Goal: Navigation & Orientation: Find specific page/section

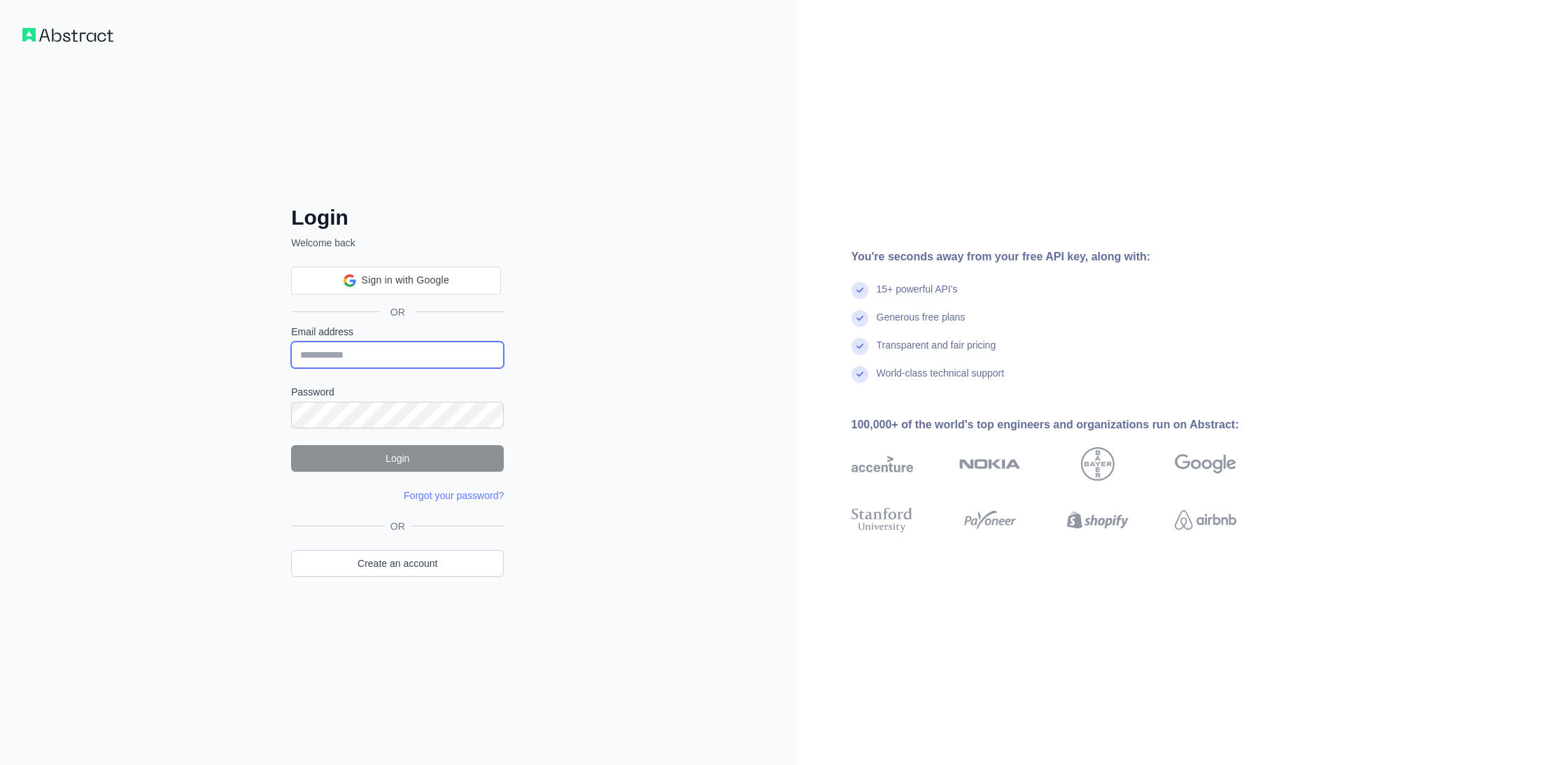
click at [365, 356] on input "Email address" at bounding box center [397, 354] width 213 height 27
click at [291, 368] on nordpass-icon at bounding box center [291, 368] width 0 height 0
drag, startPoint x: 513, startPoint y: 331, endPoint x: 488, endPoint y: 312, distance: 31.4
click at [513, 331] on div "Login Welcome back OR Email address Password Login Forgot your password? Please…" at bounding box center [397, 410] width 268 height 411
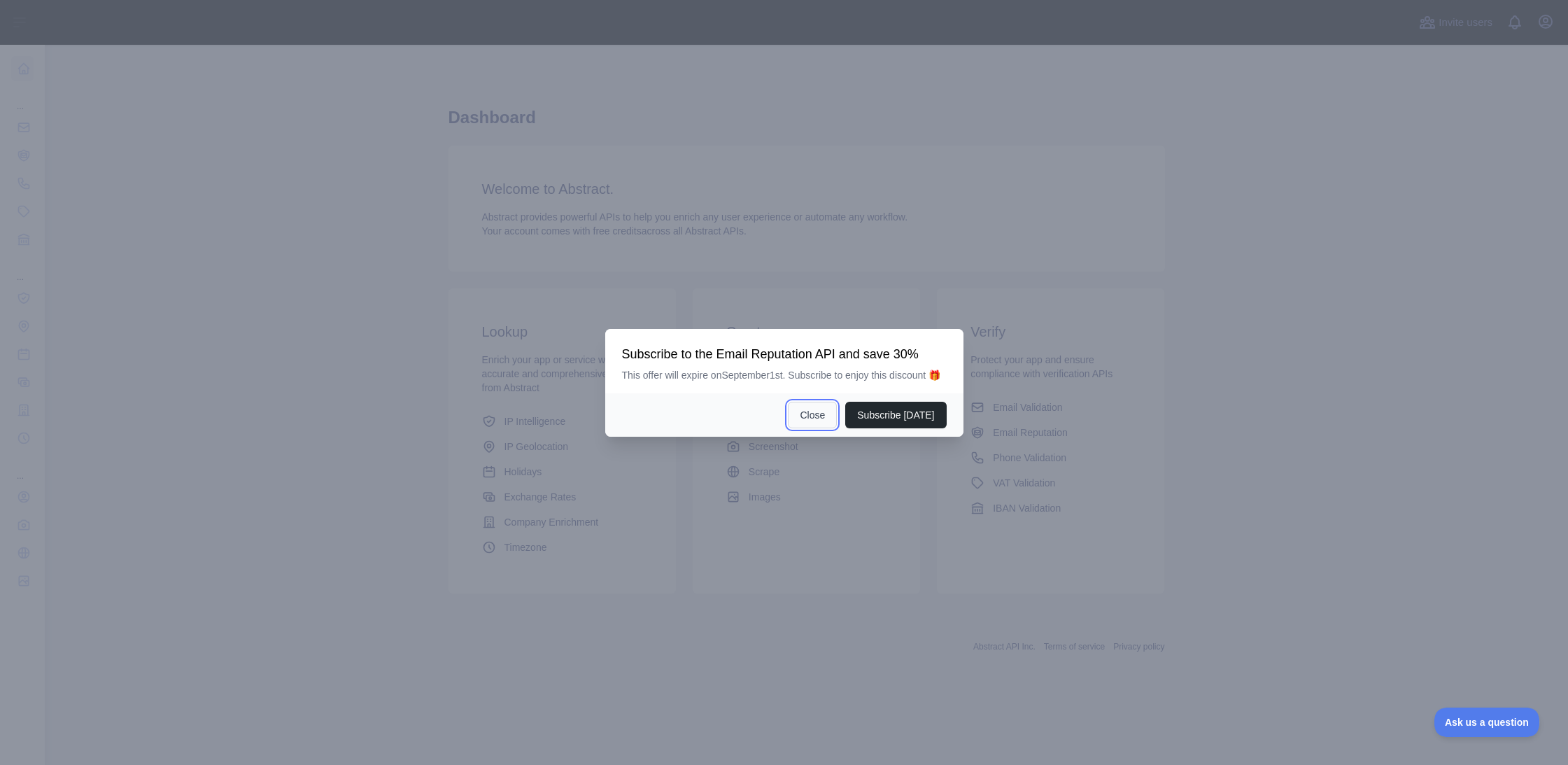
click at [825, 428] on button "Close" at bounding box center [813, 414] width 49 height 27
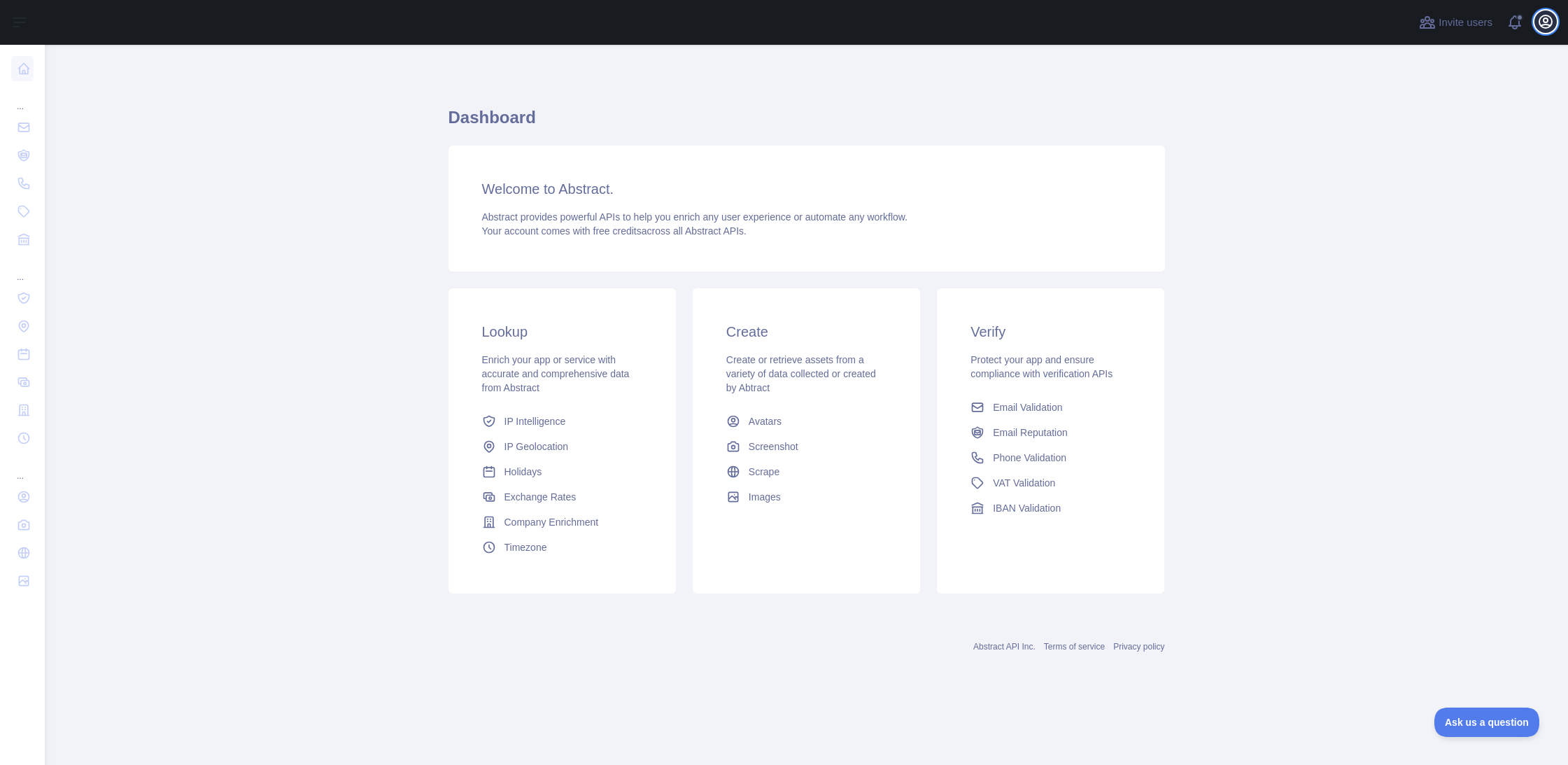
click at [1544, 26] on icon "button" at bounding box center [1545, 21] width 17 height 17
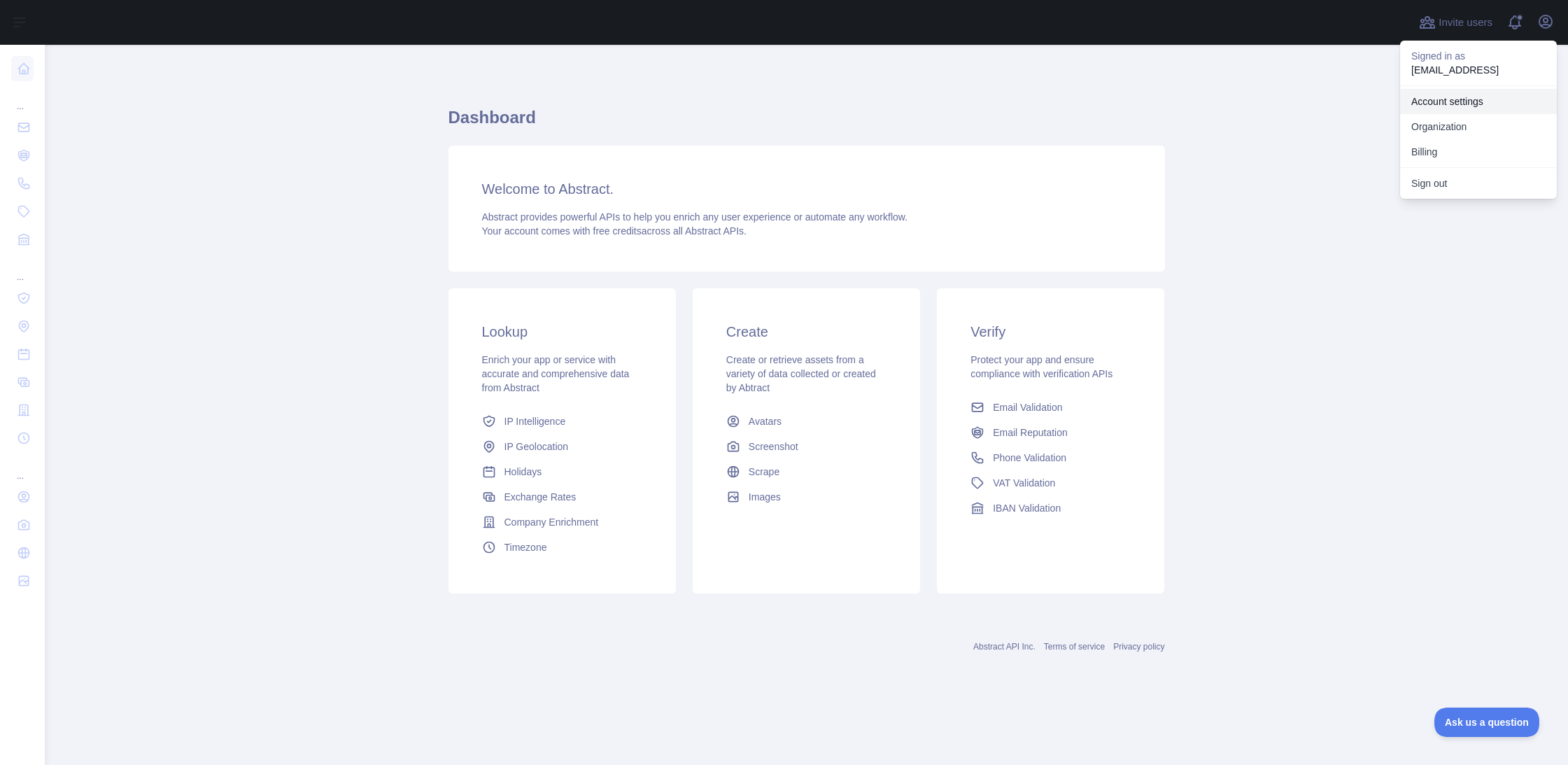
click at [1478, 98] on link "Account settings" at bounding box center [1478, 102] width 157 height 26
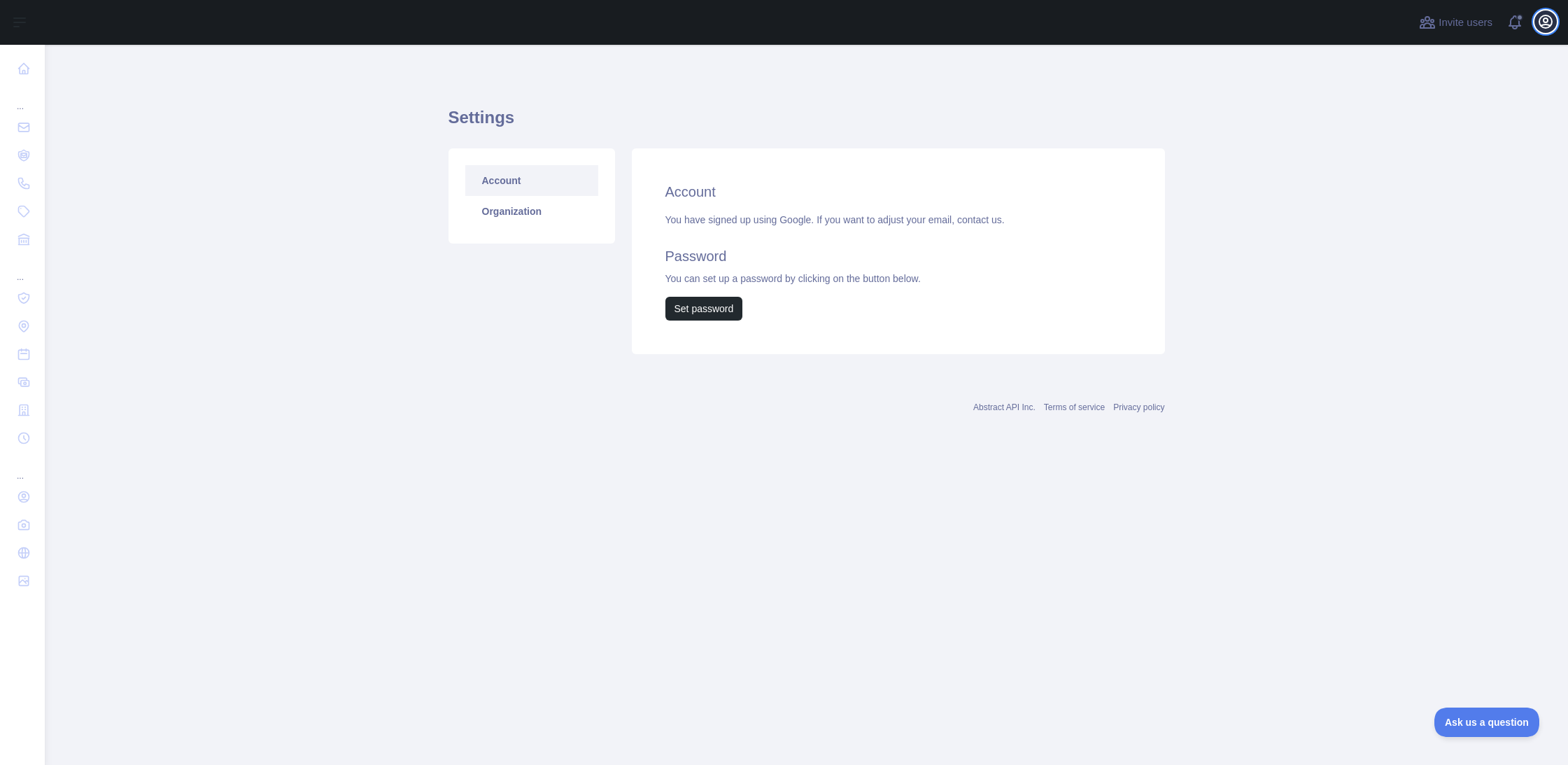
click at [1543, 24] on icon "button" at bounding box center [1545, 22] width 13 height 13
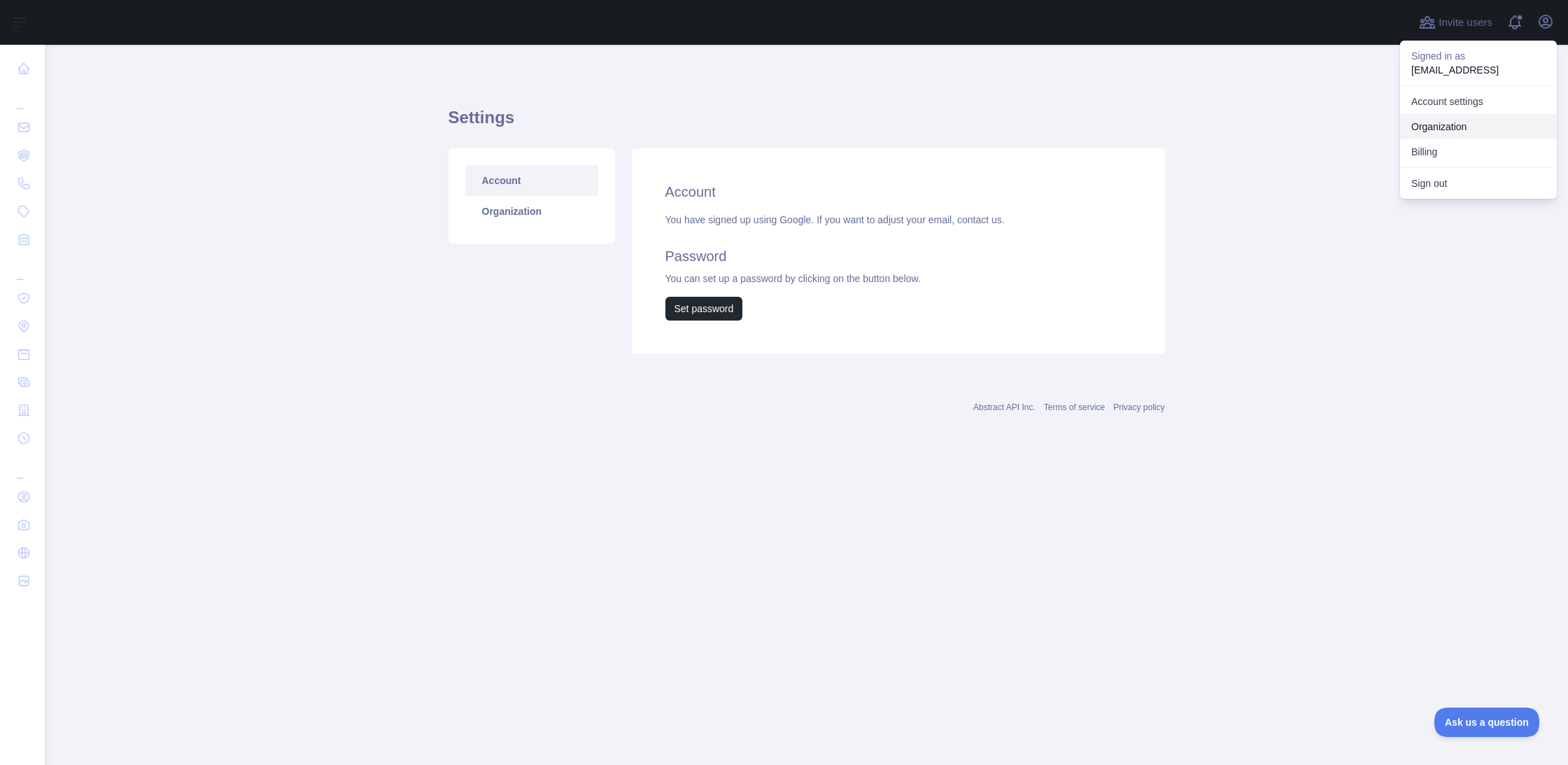
click at [1487, 121] on link "Organization" at bounding box center [1478, 127] width 157 height 26
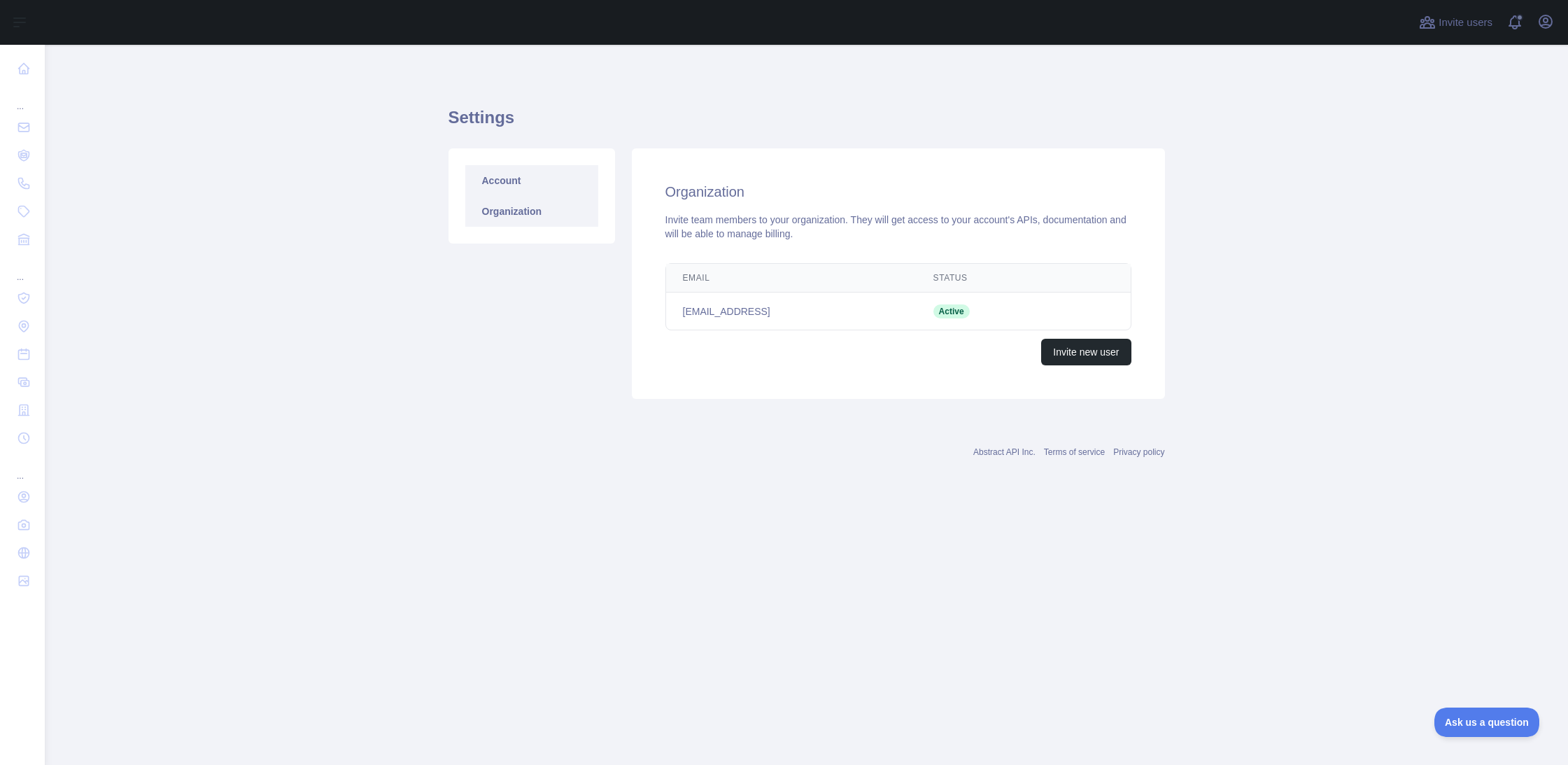
click at [505, 180] on link "Account" at bounding box center [532, 179] width 133 height 31
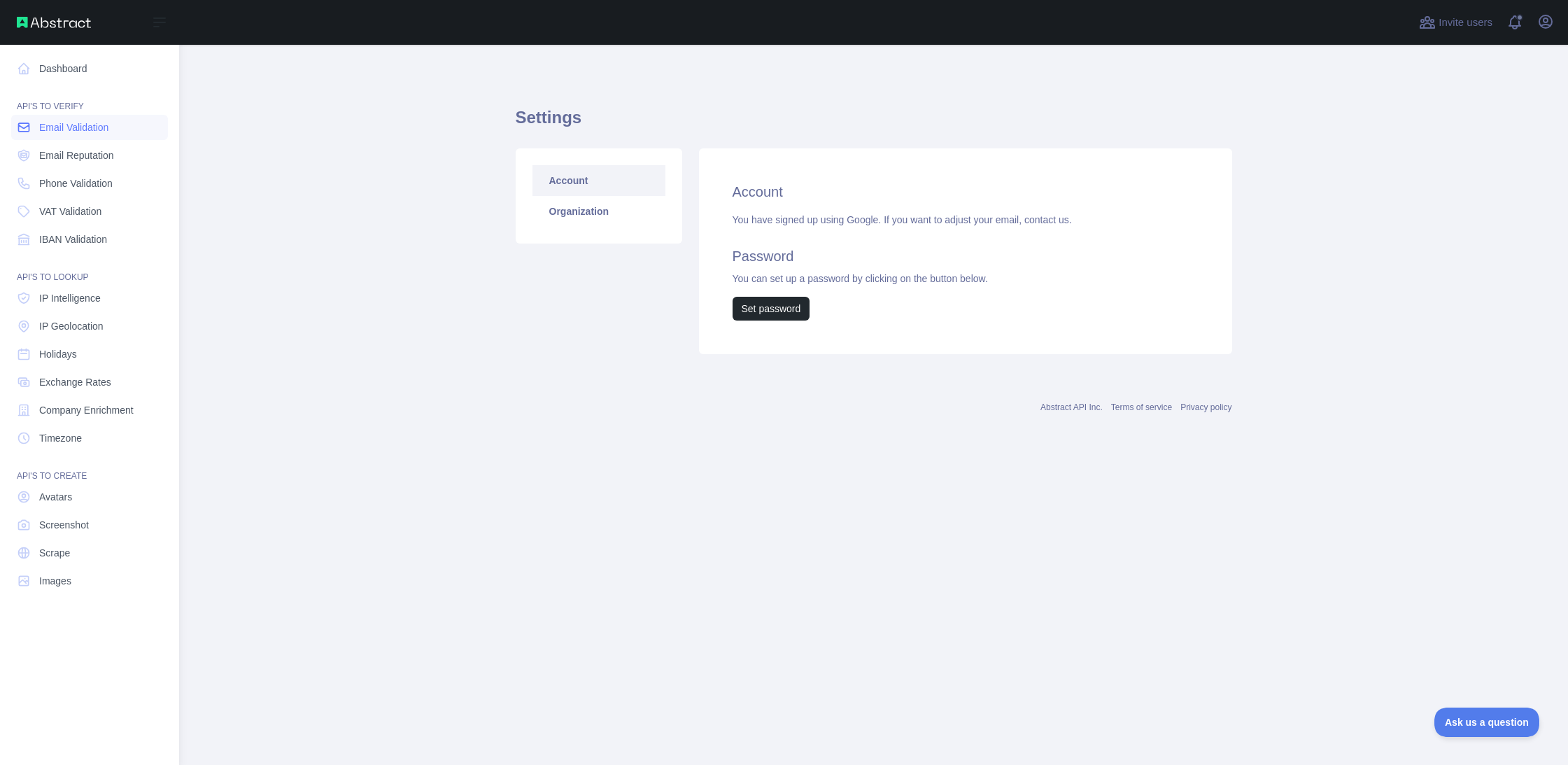
click at [101, 129] on span "Email Validation" at bounding box center [74, 127] width 69 height 14
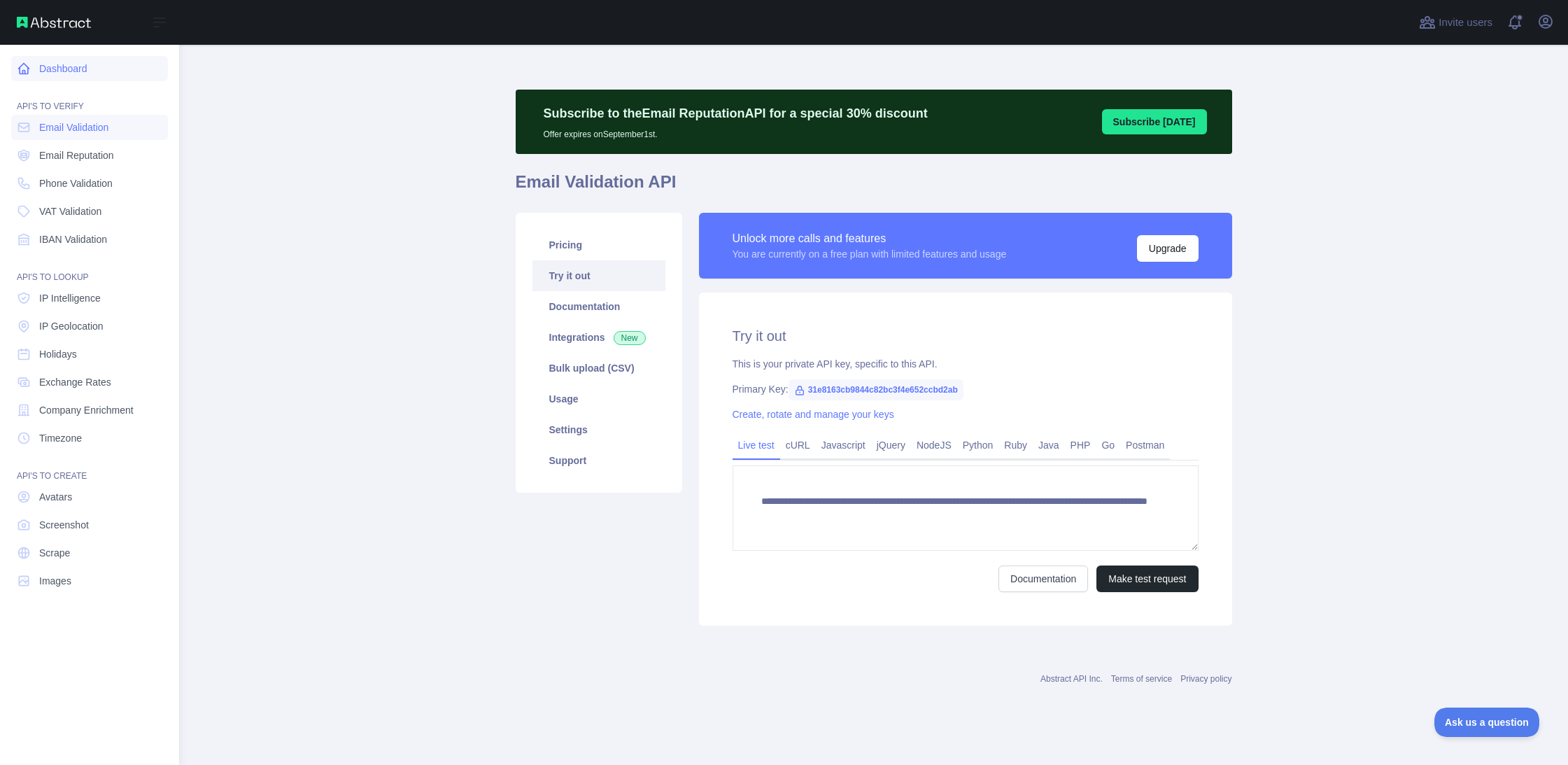
click at [98, 58] on link "Dashboard" at bounding box center [89, 69] width 157 height 26
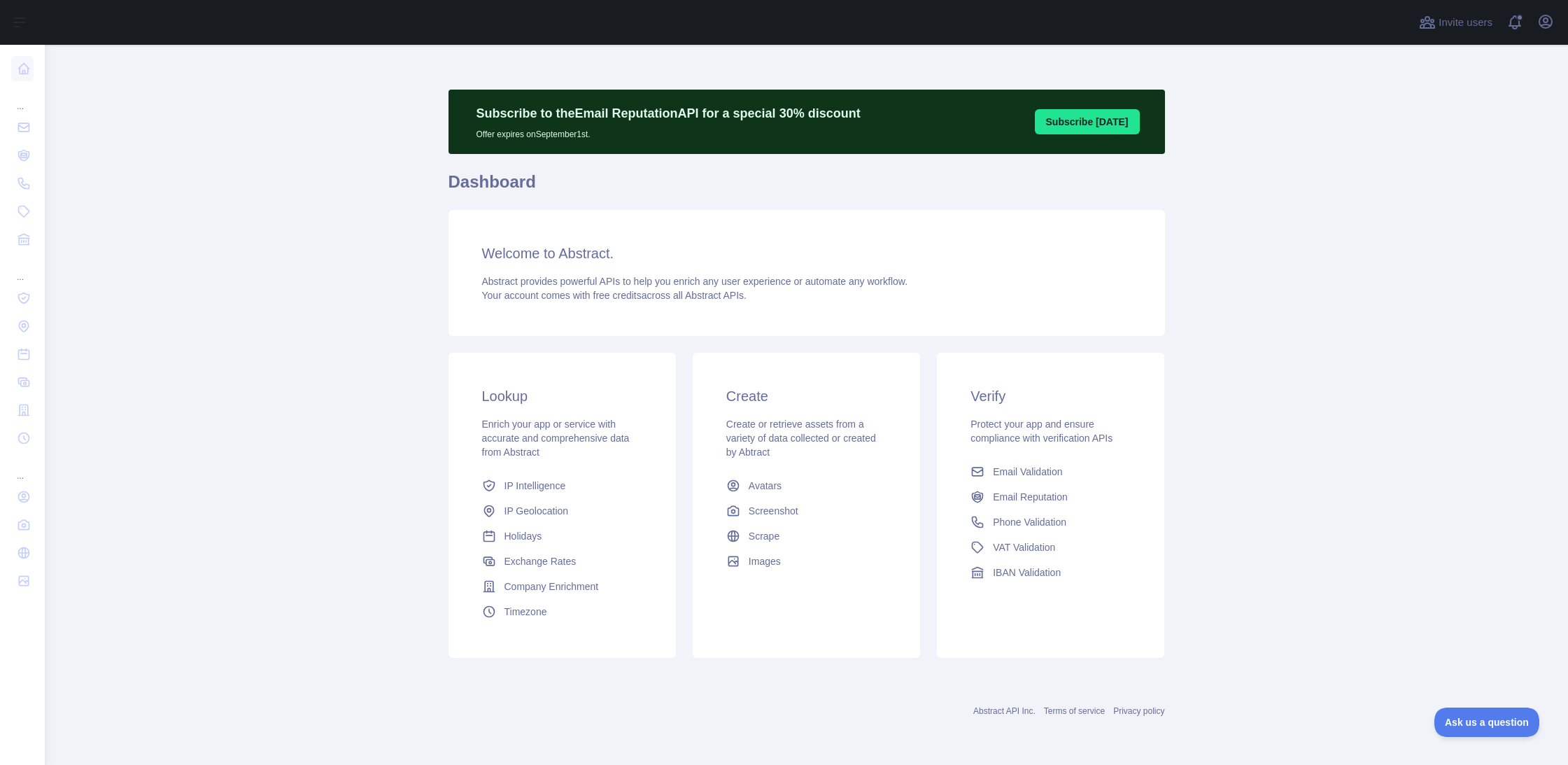
drag, startPoint x: 1505, startPoint y: 87, endPoint x: 1509, endPoint y: 44, distance: 43.2
click at [1502, 73] on main "Subscribe to the Email Reputation API for a special 30 % discount Offer expires…" at bounding box center [806, 404] width 1524 height 720
click at [1512, 27] on span at bounding box center [1521, 22] width 28 height 44
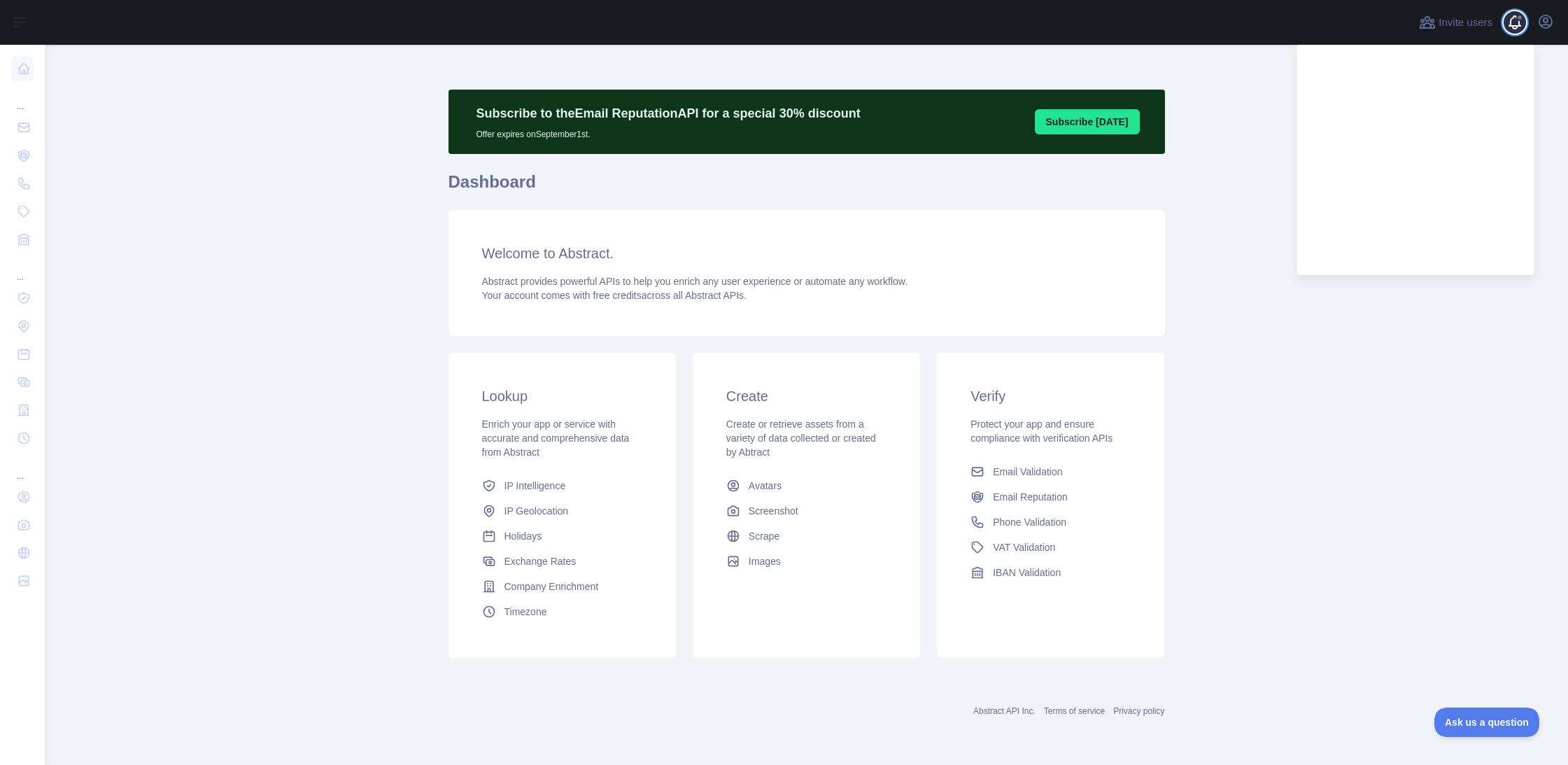
click at [1512, 27] on span at bounding box center [1521, 22] width 28 height 44
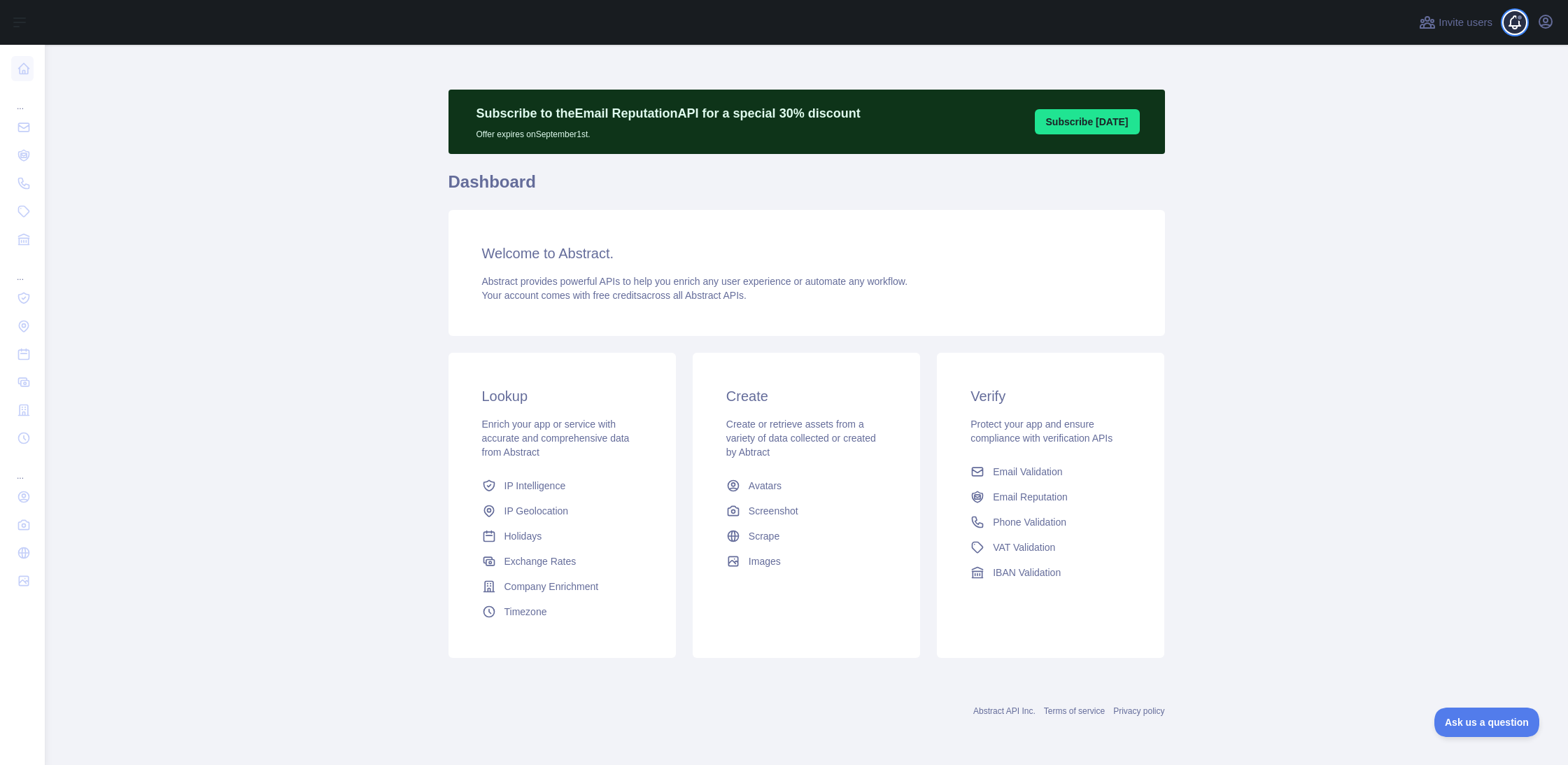
click at [1519, 26] on span at bounding box center [1521, 22] width 28 height 44
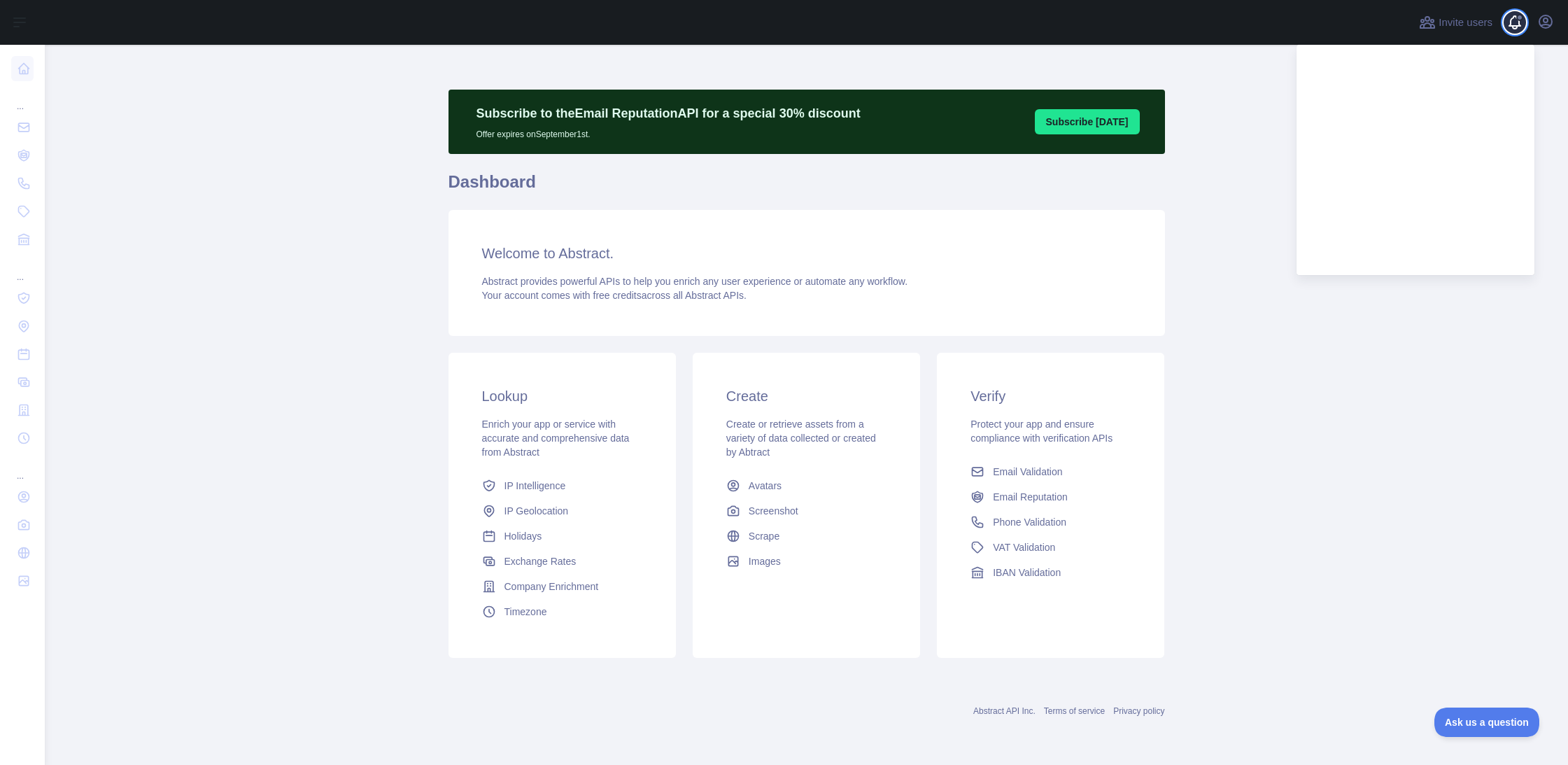
click at [1519, 26] on span at bounding box center [1521, 22] width 28 height 44
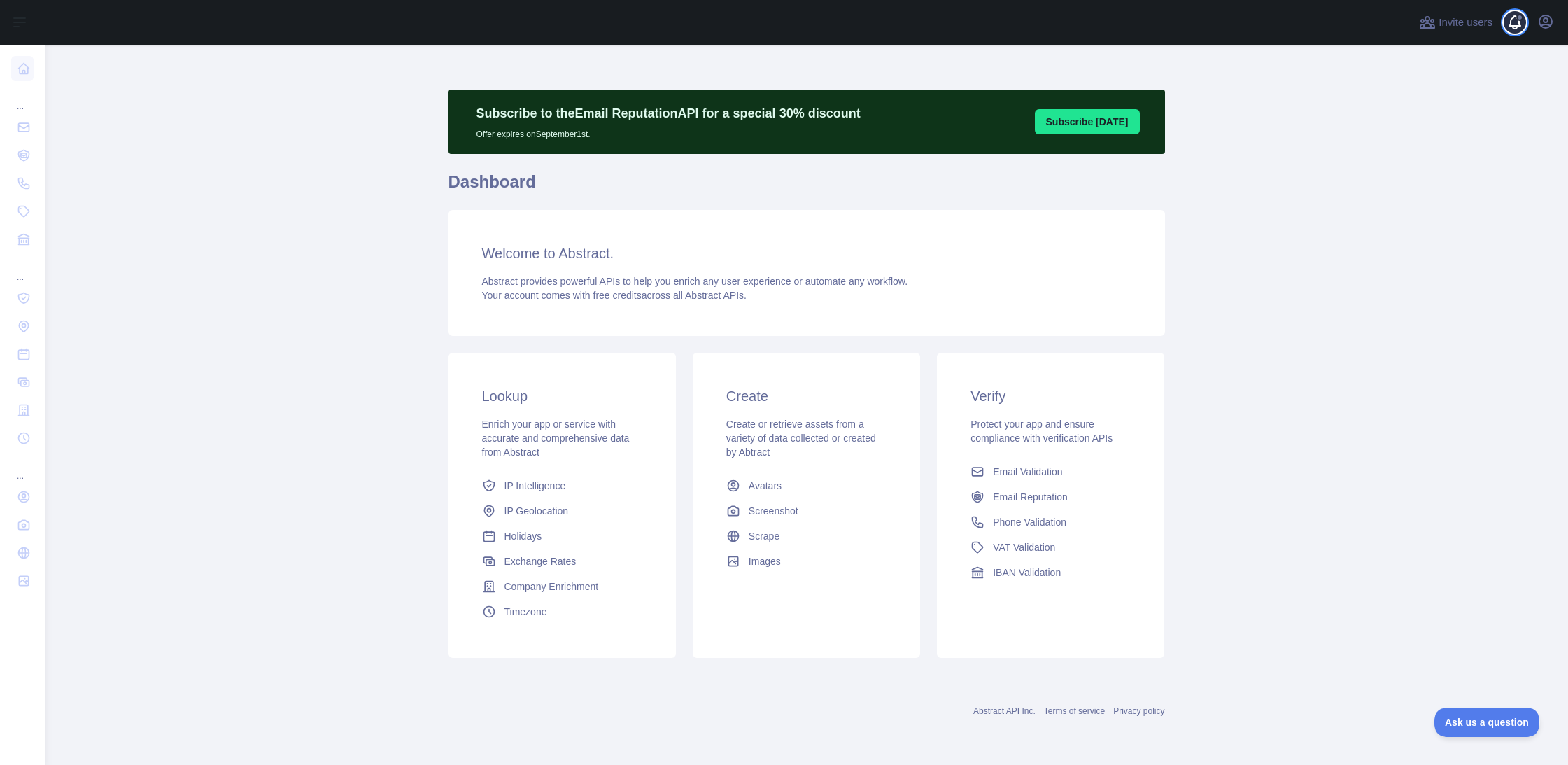
click at [1519, 26] on span at bounding box center [1521, 22] width 28 height 44
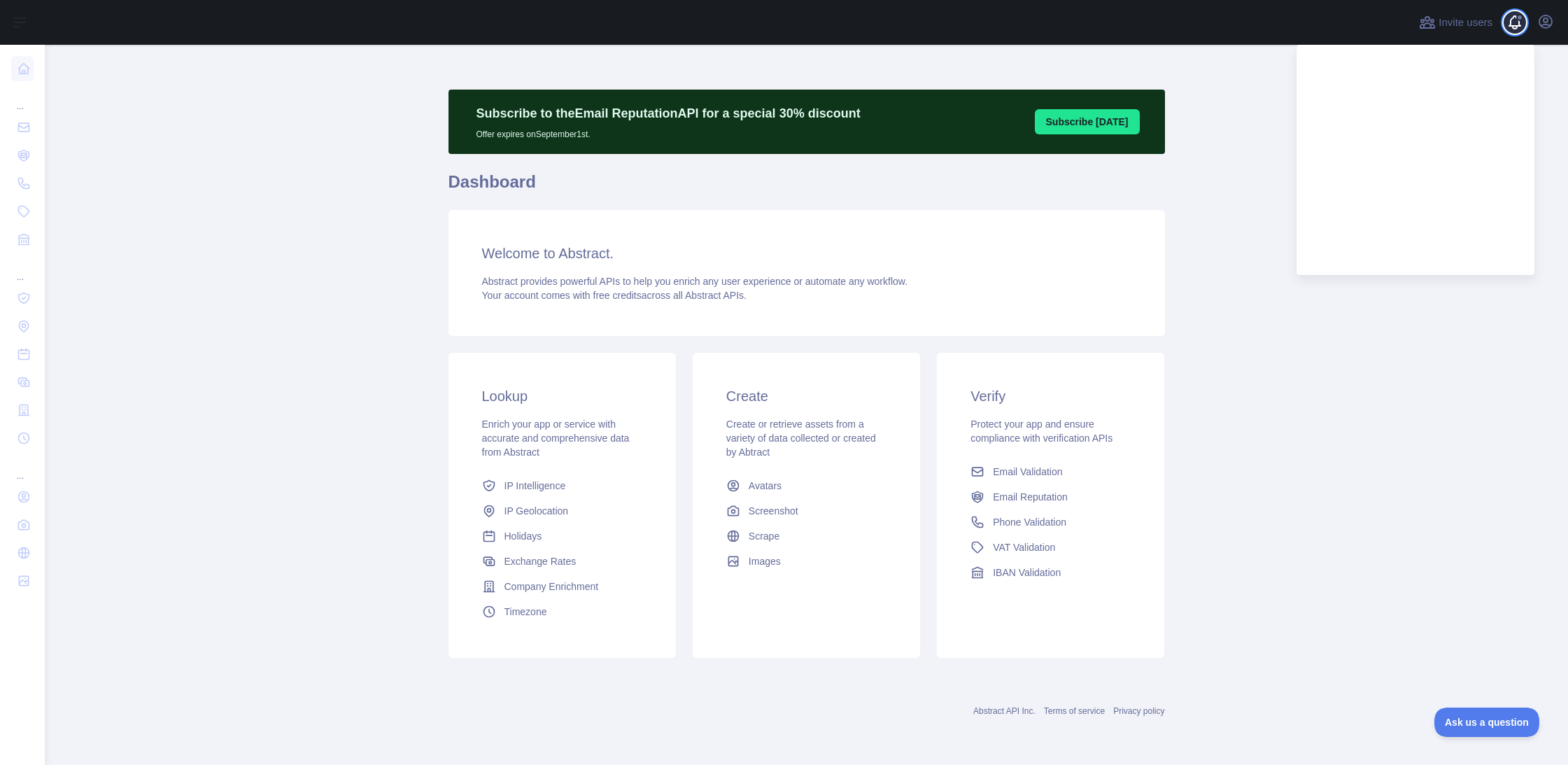
click at [1519, 26] on span at bounding box center [1521, 22] width 28 height 44
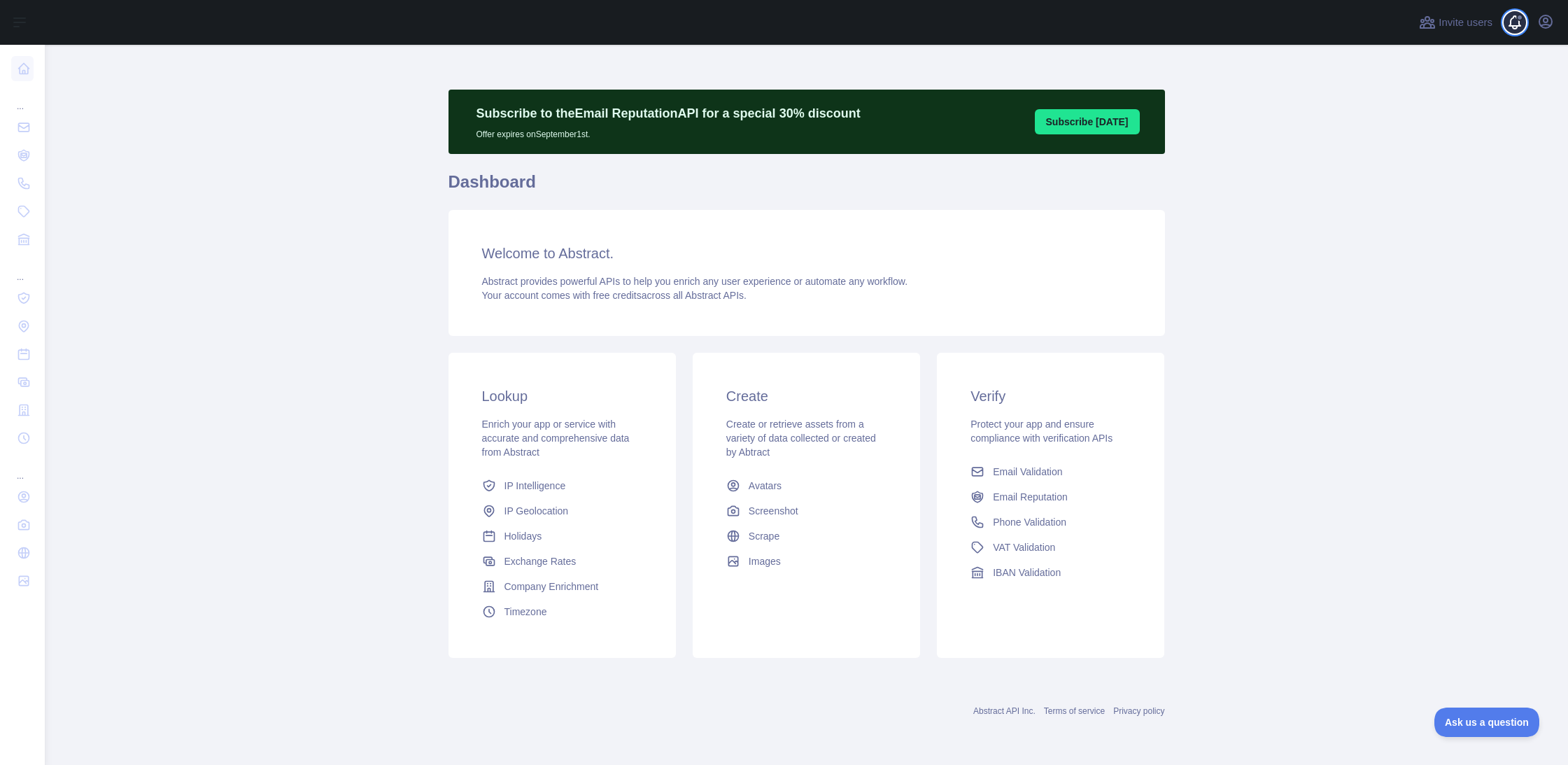
click at [1519, 26] on span at bounding box center [1521, 22] width 28 height 44
